Goal: Find specific page/section: Locate a particular part of the current website

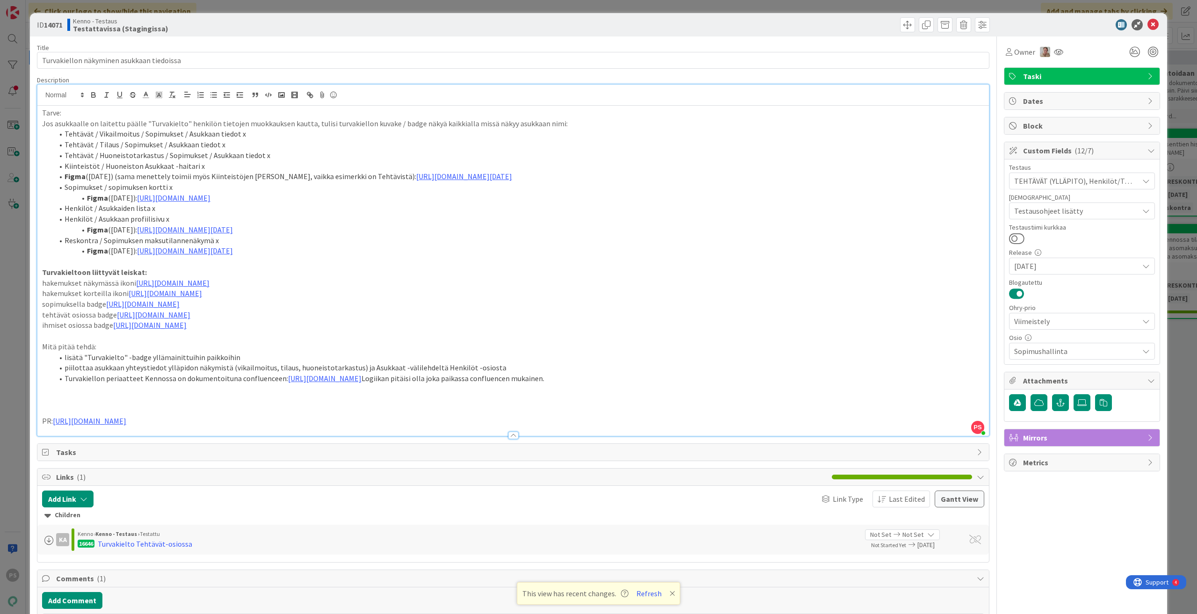
scroll to position [5372, 0]
click at [510, 435] on div at bounding box center [513, 435] width 10 height 7
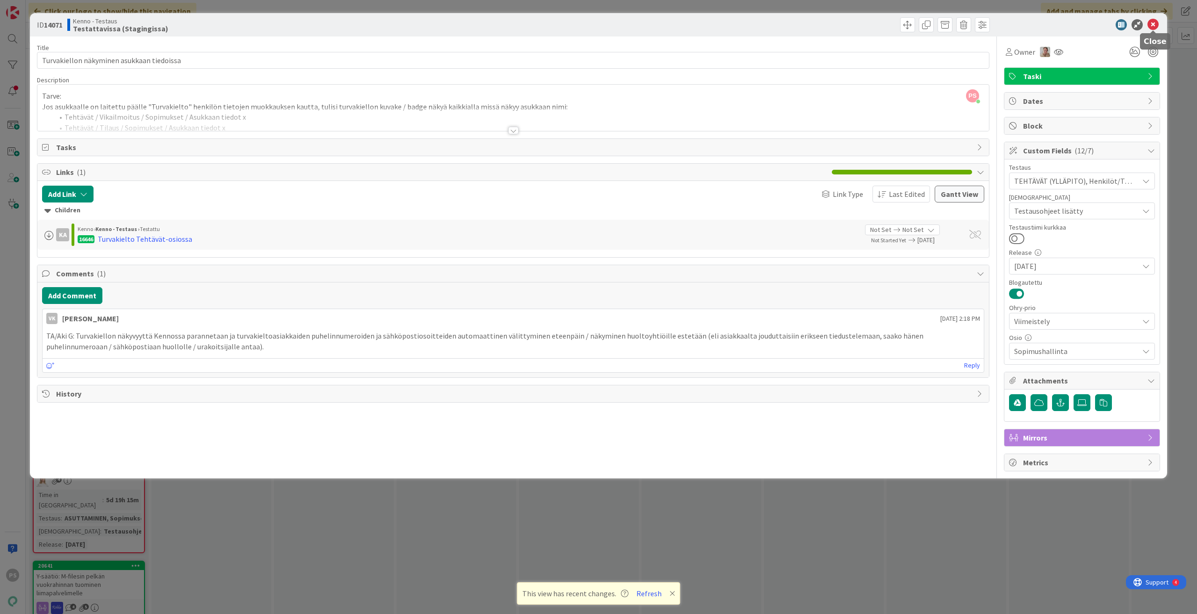
click at [1155, 25] on icon at bounding box center [1153, 24] width 11 height 11
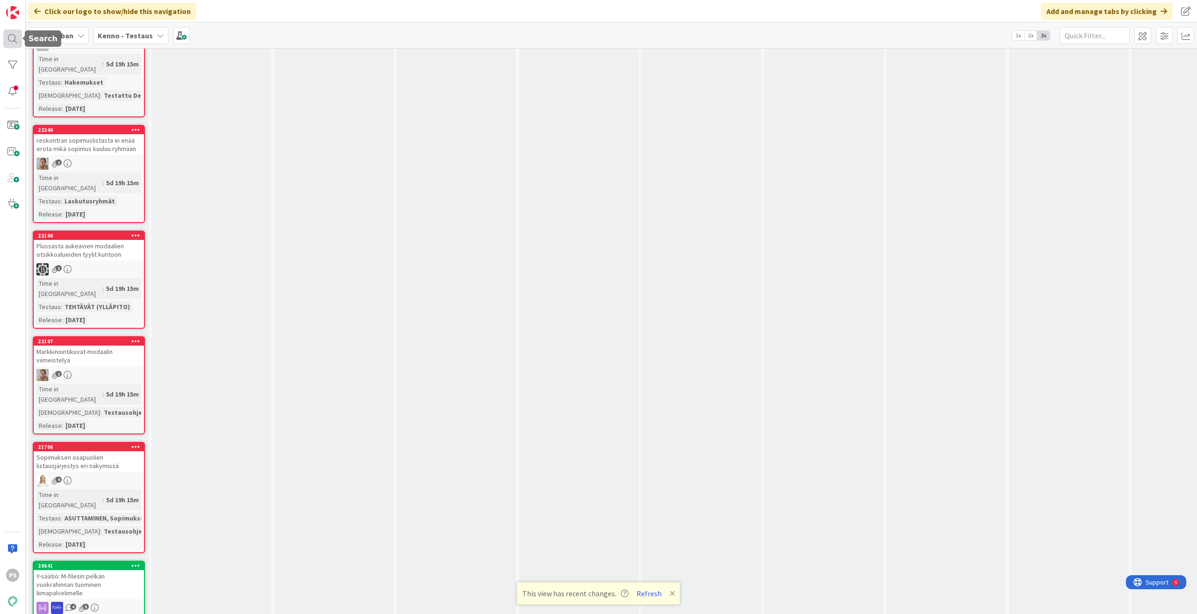
click at [7, 38] on div at bounding box center [12, 38] width 19 height 19
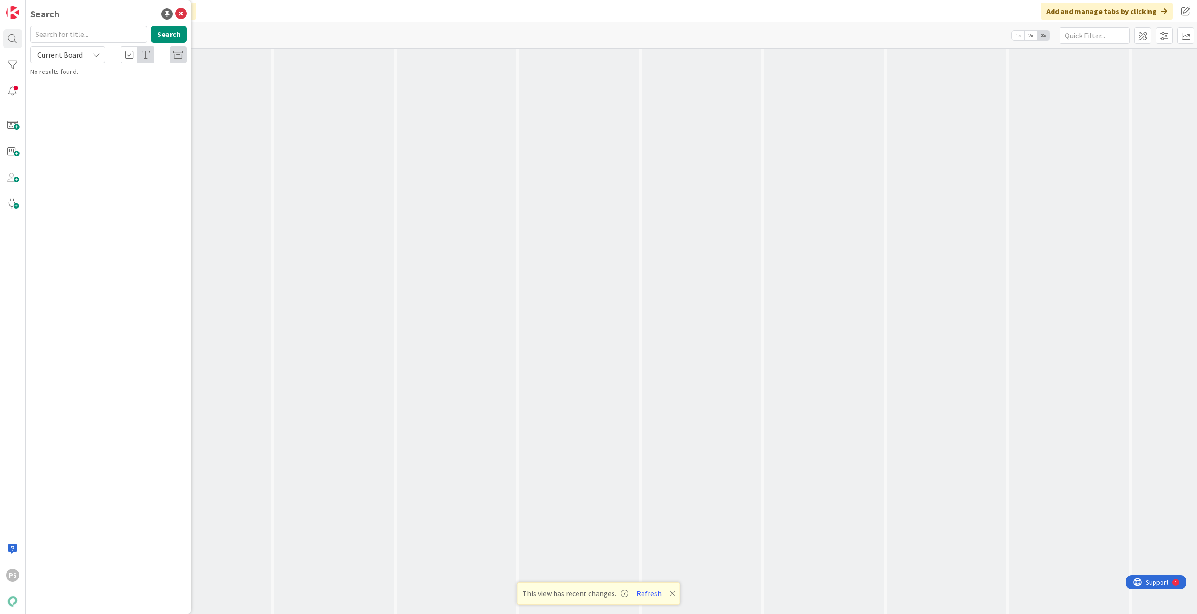
click at [58, 32] on input "text" at bounding box center [88, 34] width 117 height 17
type input "16716"
click at [98, 51] on icon at bounding box center [96, 54] width 7 height 7
click at [75, 94] on span "All Boards" at bounding box center [84, 94] width 97 height 14
click at [127, 80] on span "Kiinteistöt -osion Lisätiedot -kenttä" at bounding box center [115, 82] width 99 height 8
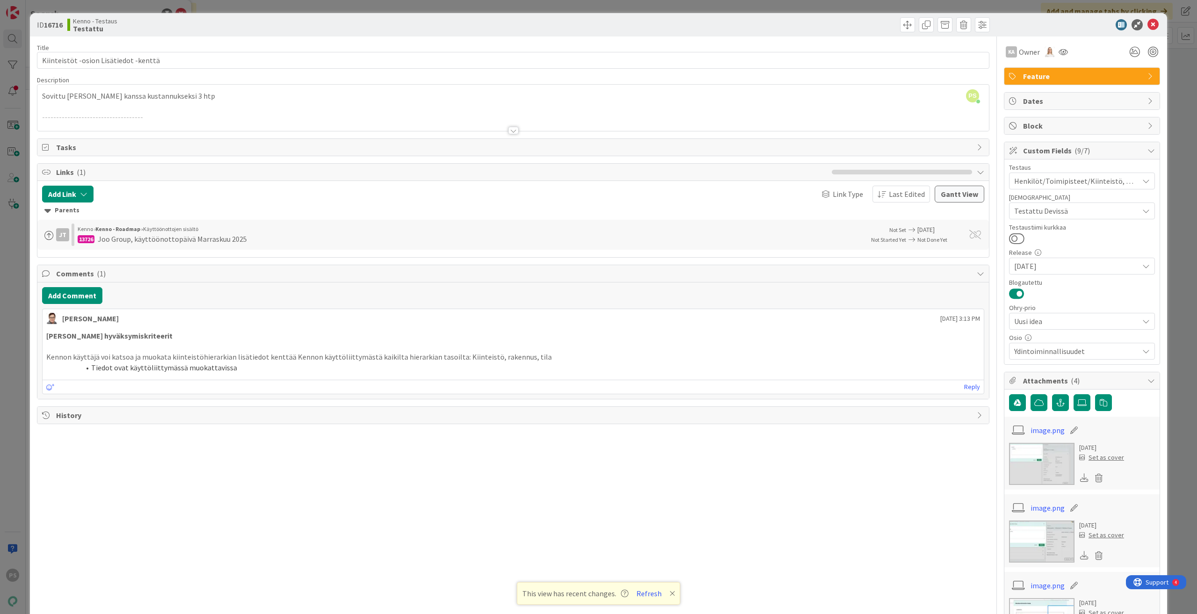
click at [508, 129] on div at bounding box center [513, 130] width 10 height 7
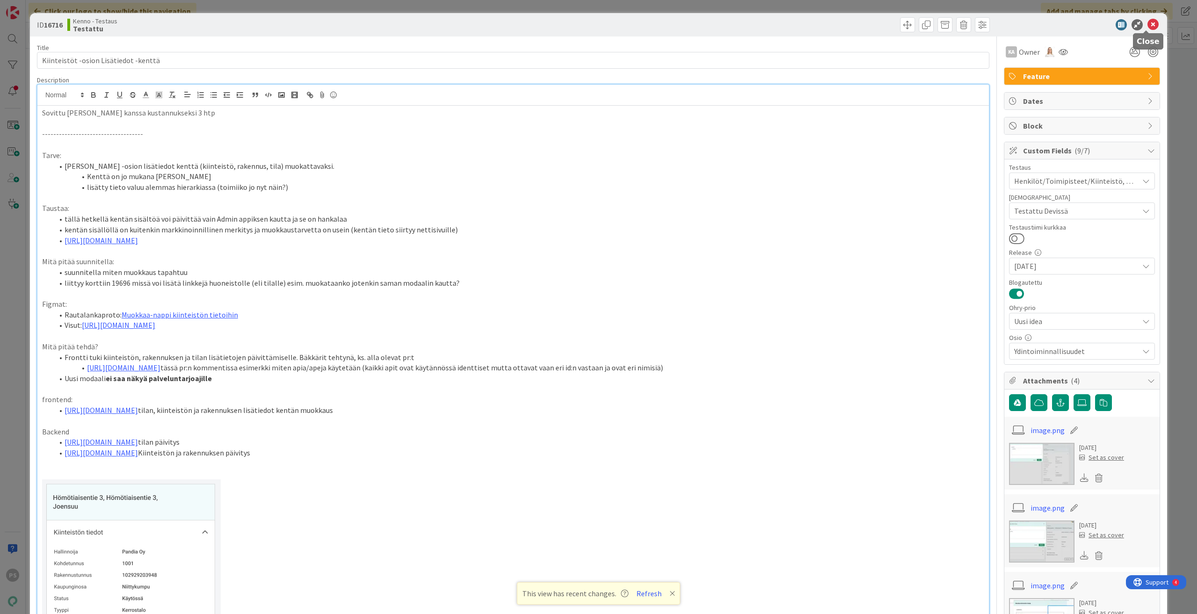
click at [1150, 24] on icon at bounding box center [1153, 24] width 11 height 11
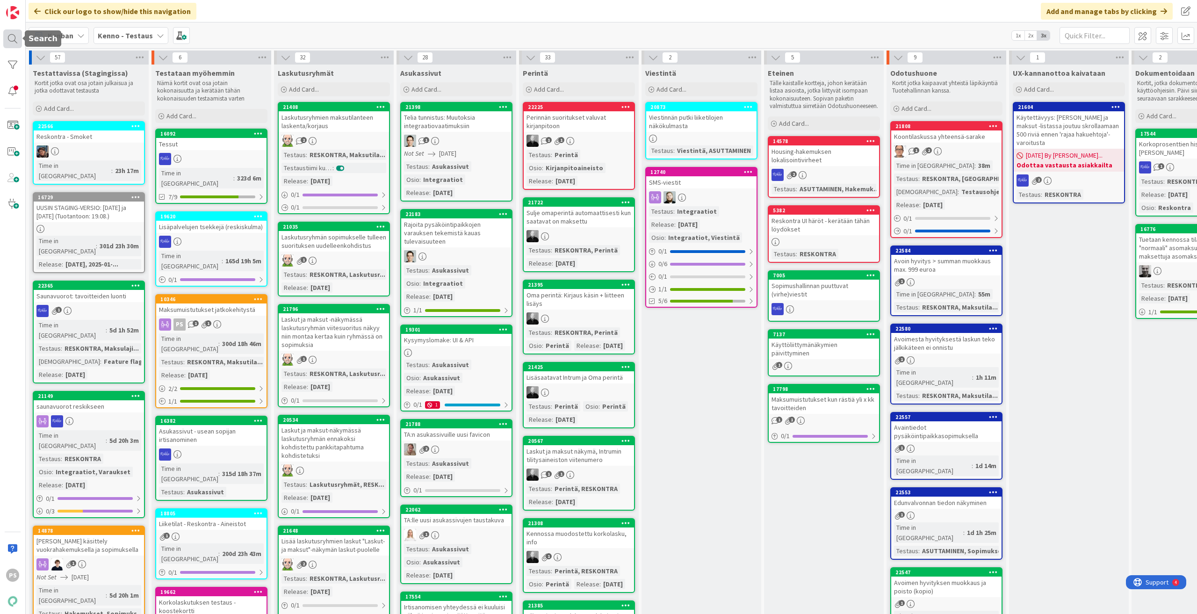
click at [9, 37] on div at bounding box center [12, 38] width 19 height 19
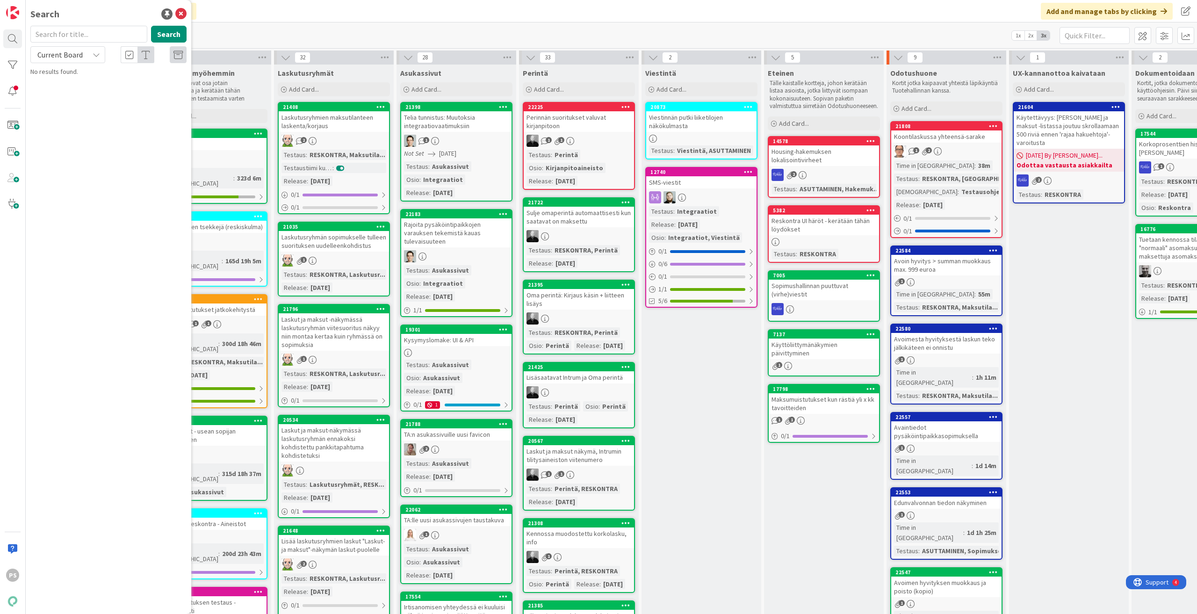
click at [62, 32] on input "text" at bounding box center [88, 34] width 117 height 17
type input "22200"
click at [73, 51] on span "Current Board" at bounding box center [59, 54] width 45 height 9
click at [72, 91] on span "All Boards" at bounding box center [84, 94] width 97 height 14
click at [88, 79] on span "Hakemuksen päivitystä" at bounding box center [98, 82] width 65 height 8
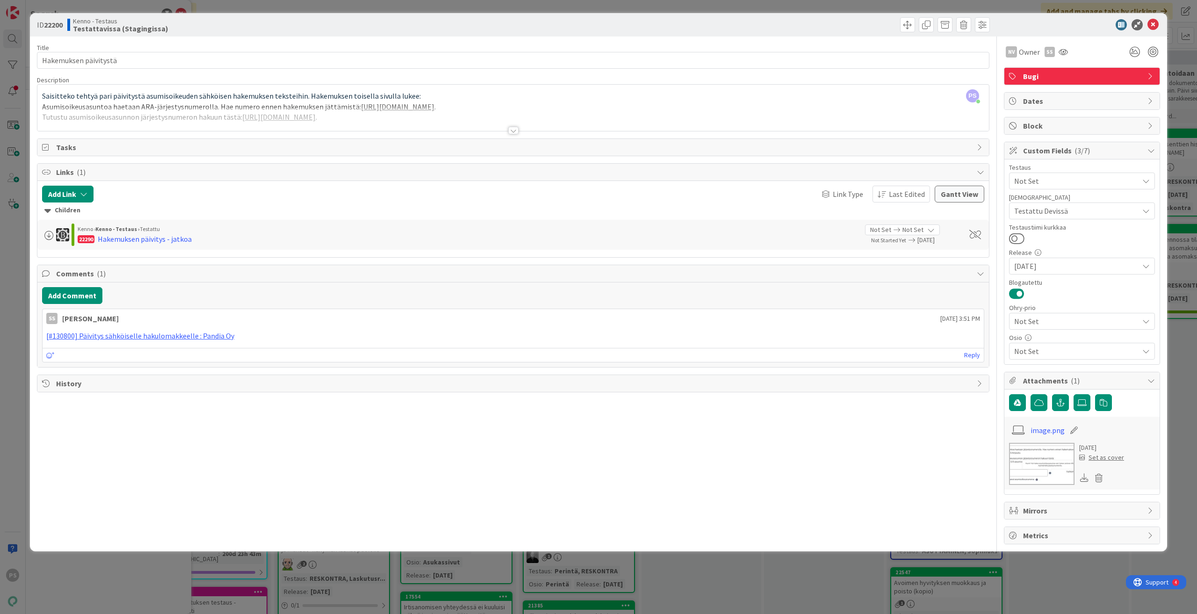
click at [514, 131] on div at bounding box center [513, 130] width 10 height 7
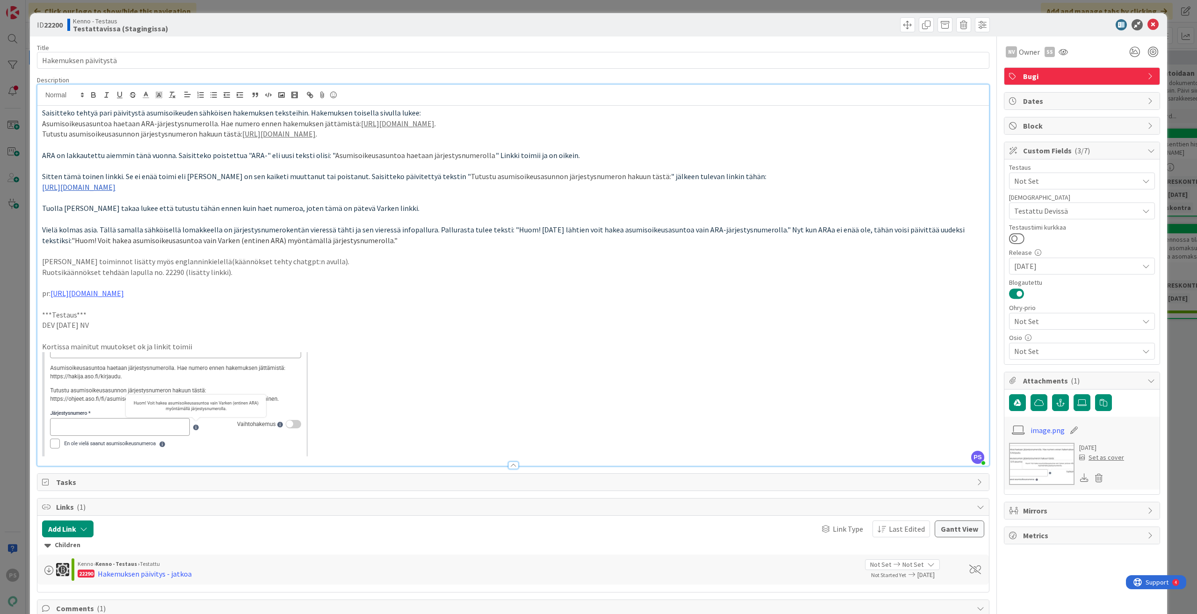
click at [509, 465] on div at bounding box center [513, 465] width 10 height 7
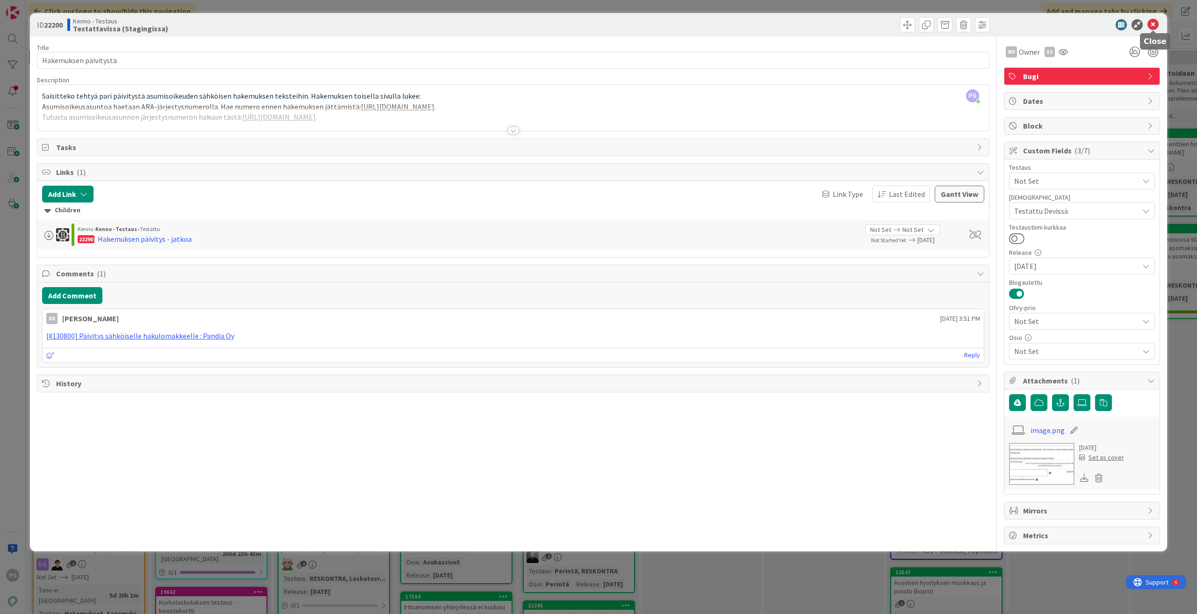
click at [1154, 26] on icon at bounding box center [1153, 24] width 11 height 11
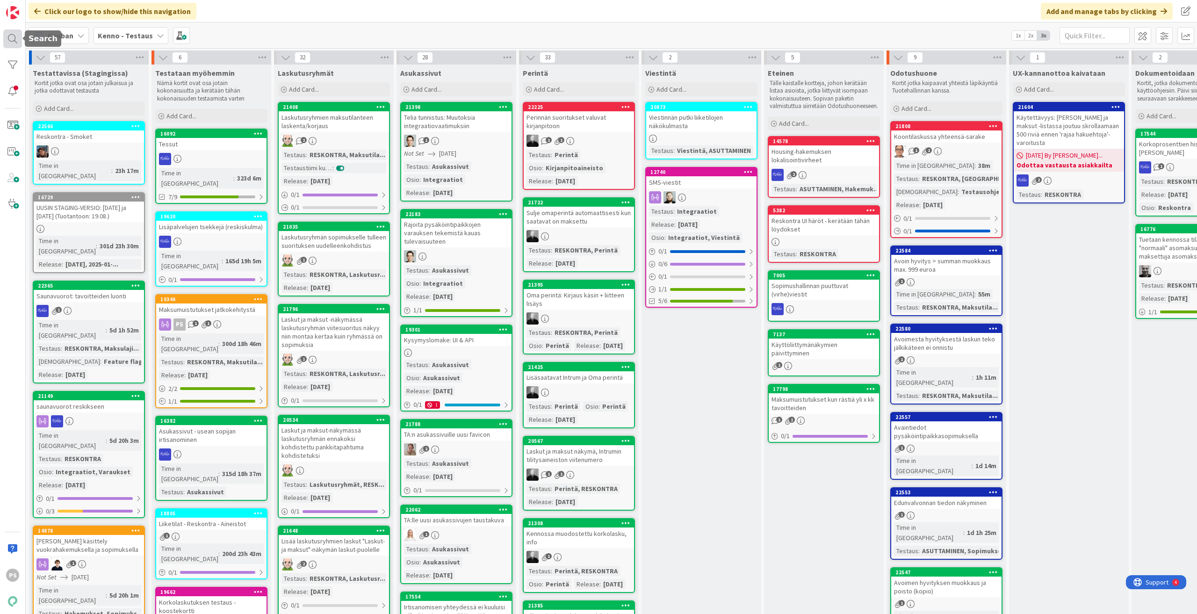
click at [12, 38] on div at bounding box center [12, 38] width 19 height 19
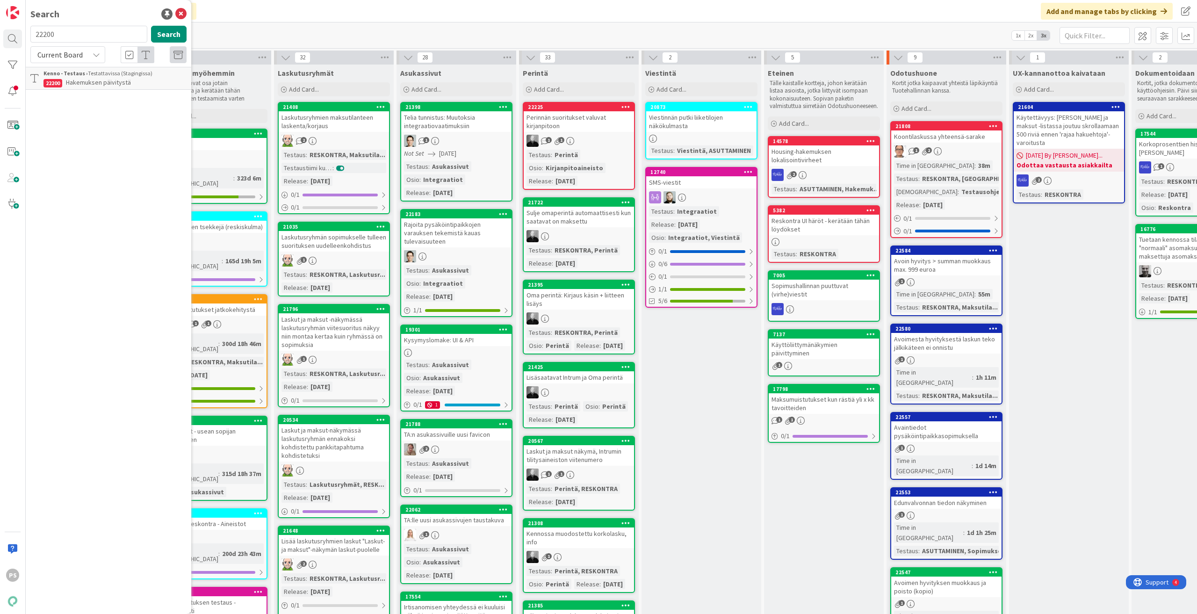
drag, startPoint x: 64, startPoint y: 37, endPoint x: 32, endPoint y: 33, distance: 32.0
click at [32, 33] on input "22200" at bounding box center [88, 34] width 117 height 17
type input "21571"
click at [98, 54] on icon at bounding box center [96, 54] width 7 height 7
click at [87, 92] on span "All Boards" at bounding box center [84, 94] width 97 height 14
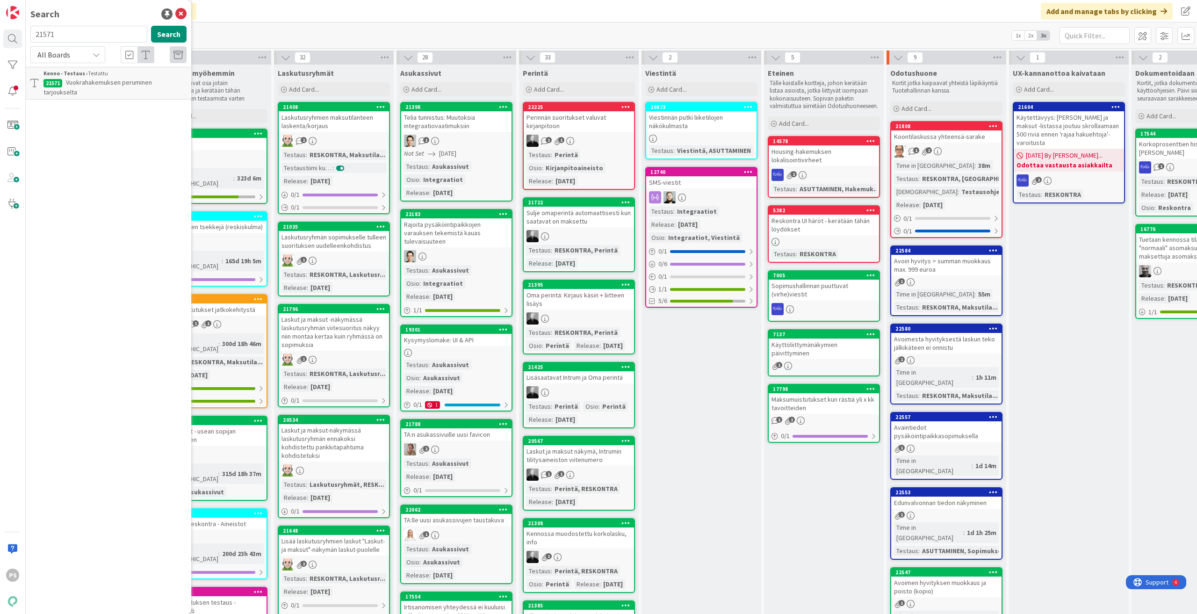
click at [128, 81] on span "Vuokrahakemuksen peruminen tarjoukselta" at bounding box center [97, 87] width 109 height 18
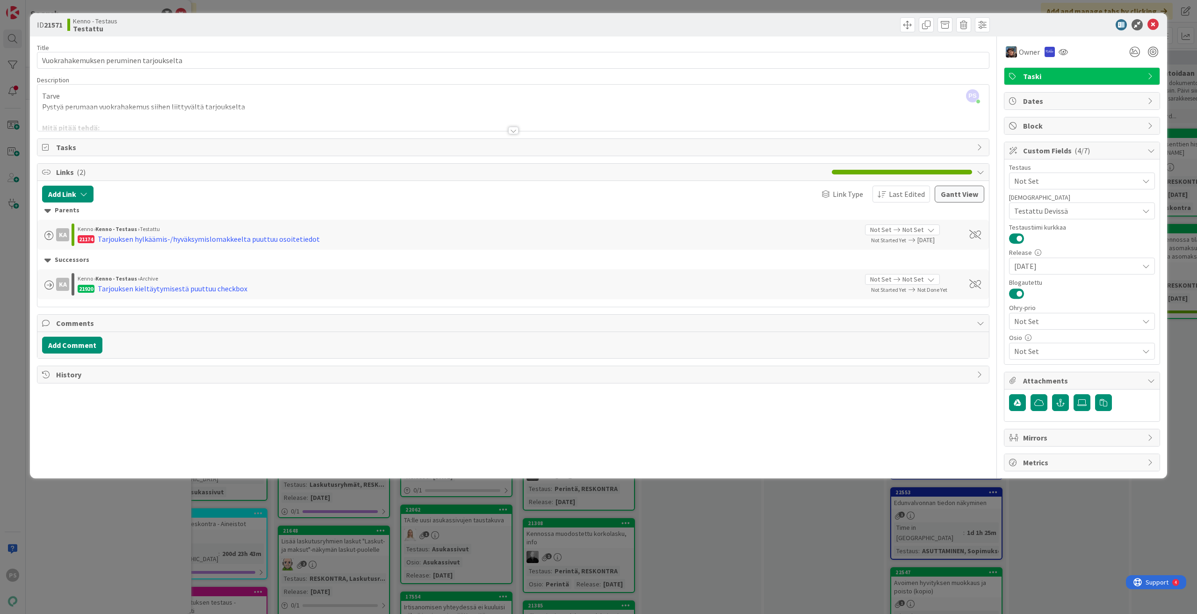
click at [512, 131] on div at bounding box center [513, 130] width 10 height 7
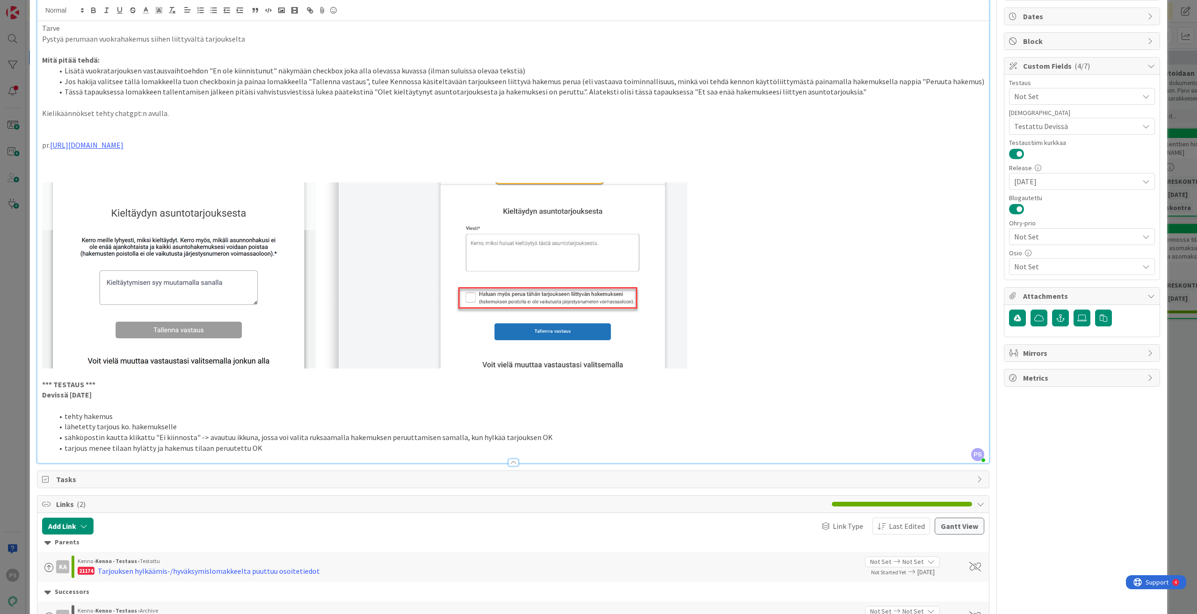
scroll to position [94, 0]
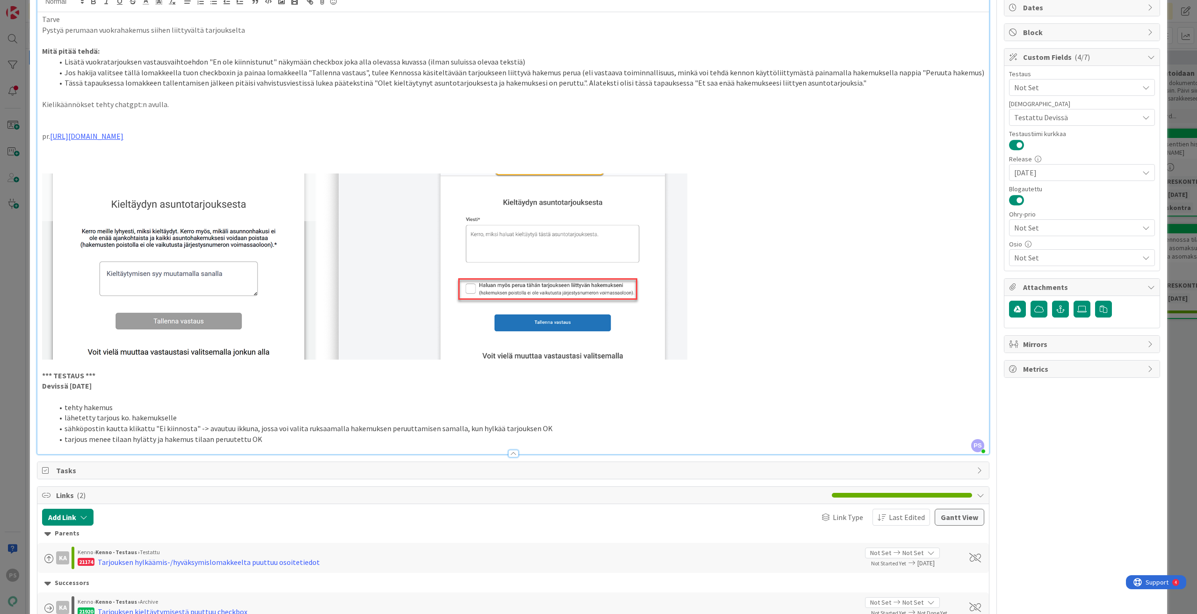
click at [508, 454] on div at bounding box center [513, 453] width 10 height 7
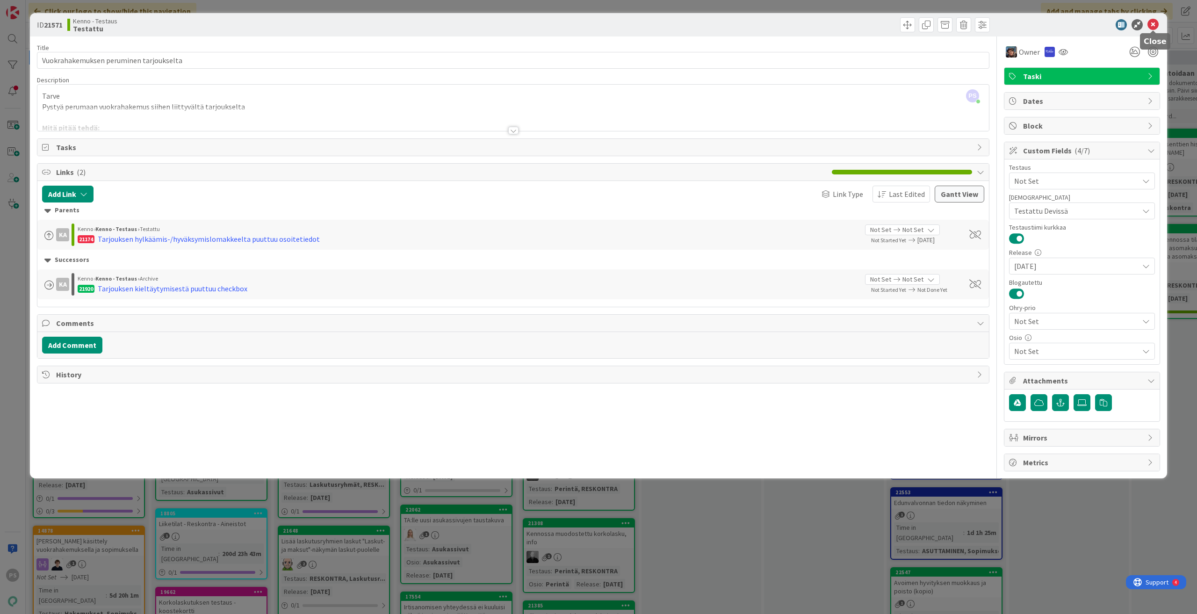
click at [1154, 26] on icon at bounding box center [1153, 24] width 11 height 11
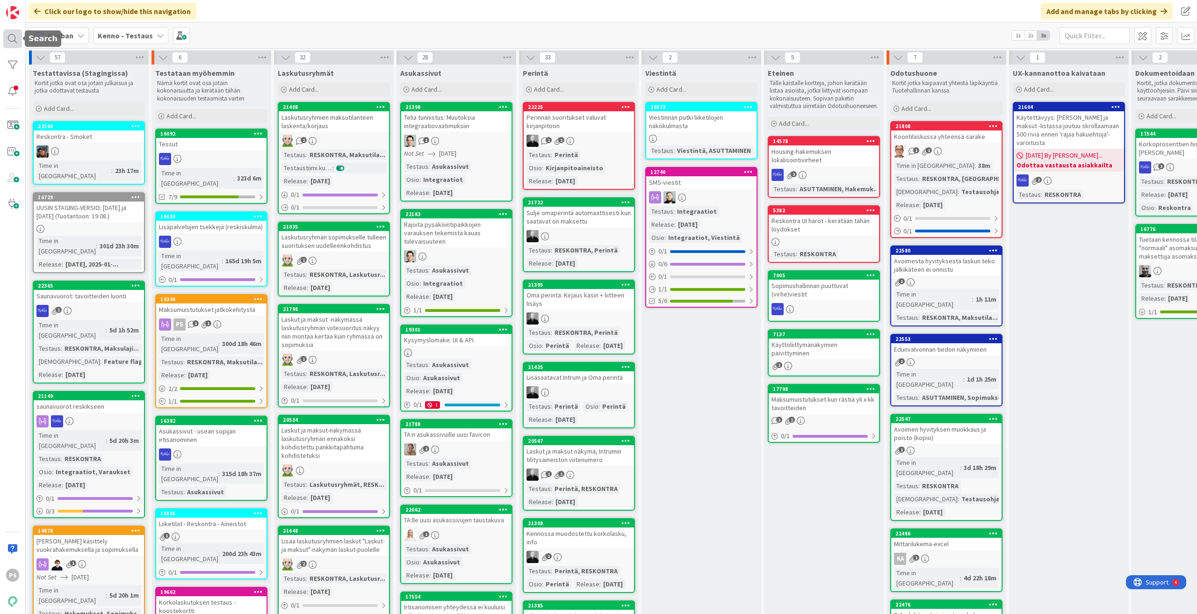
click at [9, 36] on div at bounding box center [12, 38] width 19 height 19
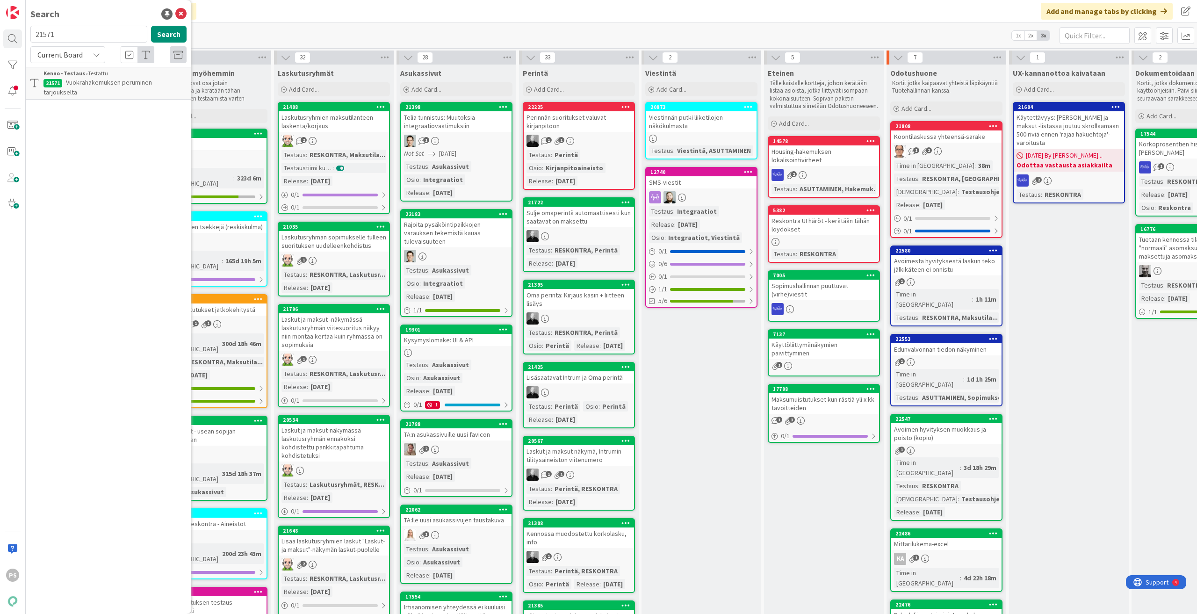
drag, startPoint x: 61, startPoint y: 32, endPoint x: 17, endPoint y: 28, distance: 43.7
click at [18, 28] on div "PS Search 21571 Search Current Board Kenno - Testaus › Testattu 21571 Vuokrahak…" at bounding box center [13, 307] width 26 height 614
type input "21288"
drag, startPoint x: 97, startPoint y: 53, endPoint x: 98, endPoint y: 59, distance: 6.6
click at [97, 53] on icon at bounding box center [96, 54] width 7 height 7
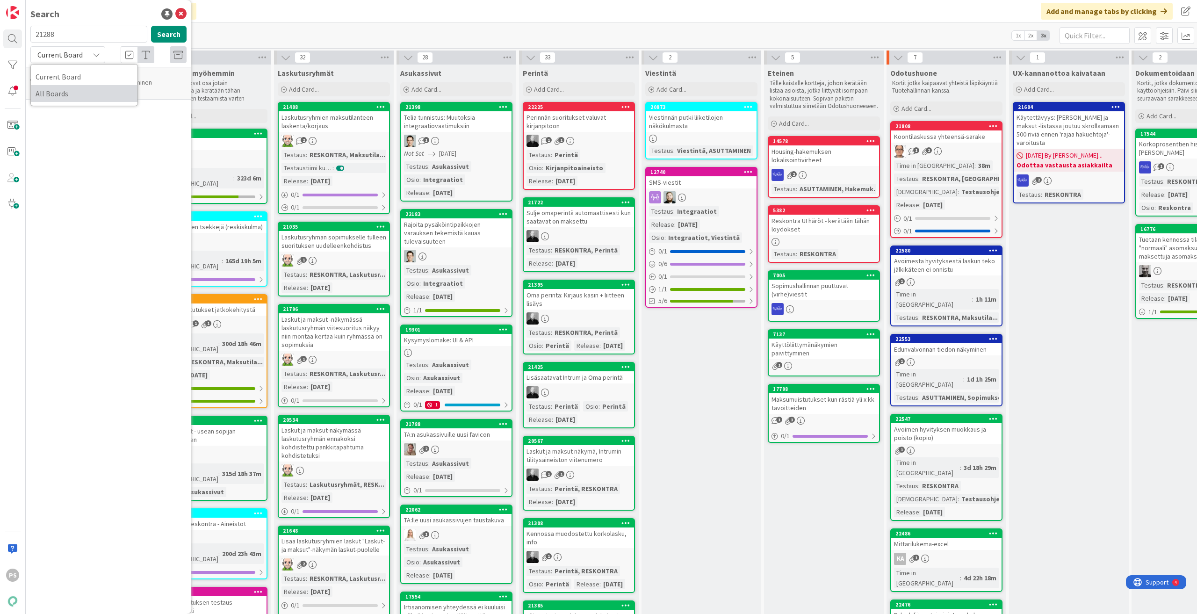
click at [100, 94] on span "All Boards" at bounding box center [84, 94] width 97 height 14
click at [142, 85] on span "Y:n myynti: Tarjousvälilehdeltä linkkaus asuntoon" at bounding box center [108, 87] width 130 height 18
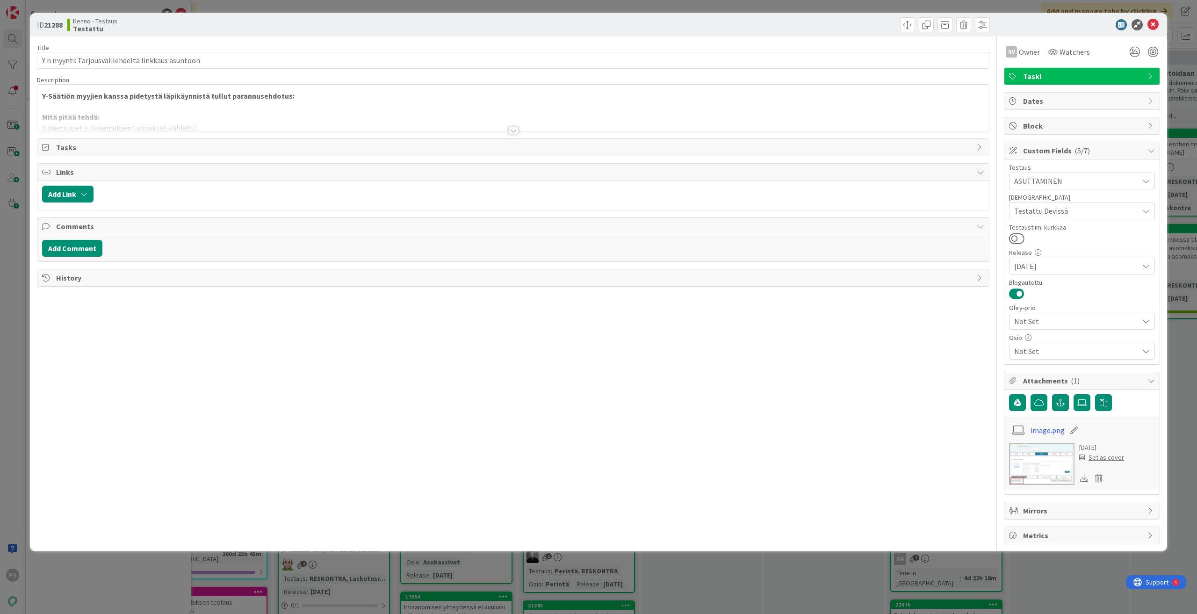
click at [512, 131] on div at bounding box center [513, 130] width 10 height 7
